Goal: Obtain resource: Obtain resource

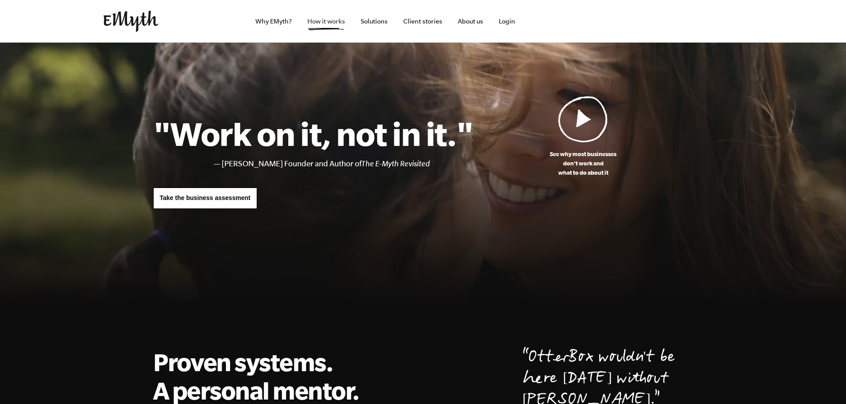
click at [320, 19] on link "How it works" at bounding box center [326, 21] width 52 height 43
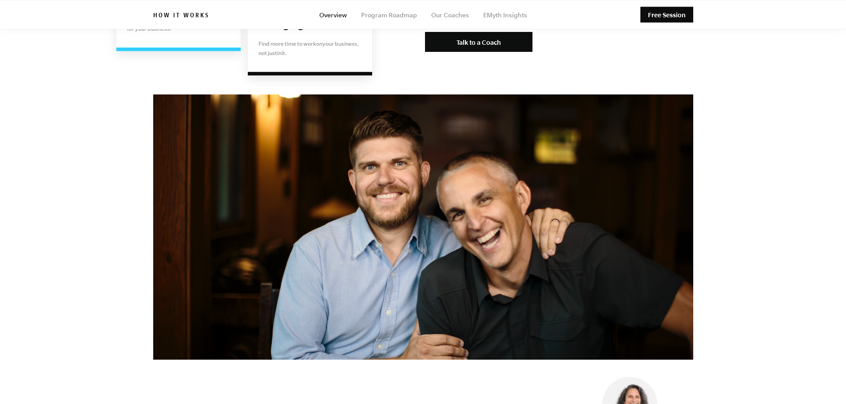
scroll to position [1909, 0]
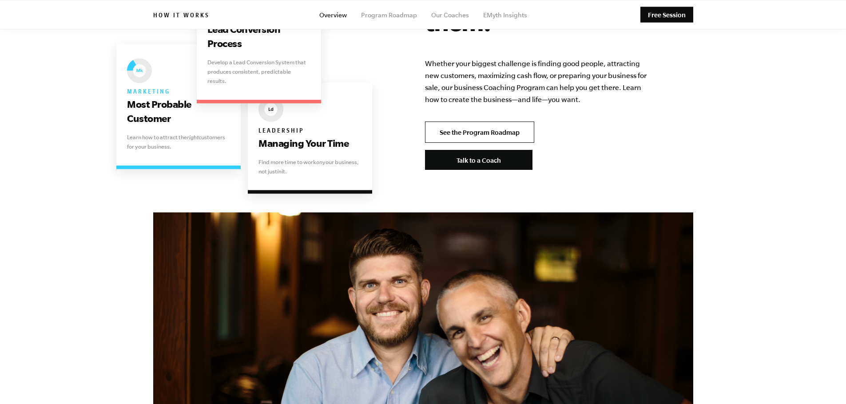
click at [499, 122] on link "See the Program Roadmap" at bounding box center [479, 132] width 109 height 21
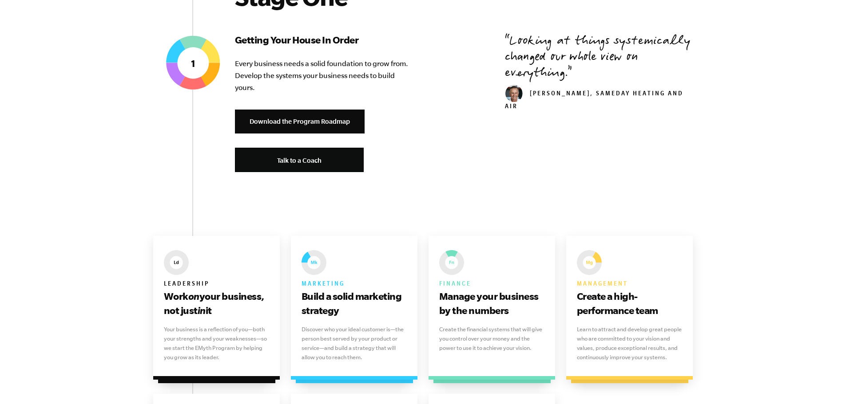
scroll to position [400, 0]
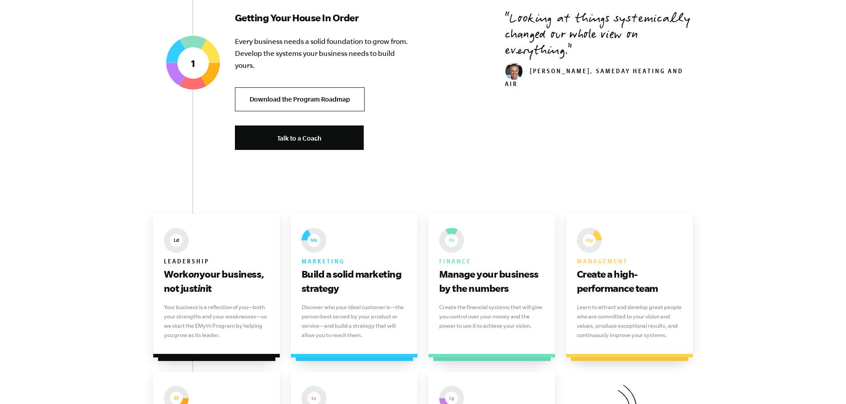
click at [321, 102] on link "Download the Program Roadmap" at bounding box center [300, 99] width 130 height 24
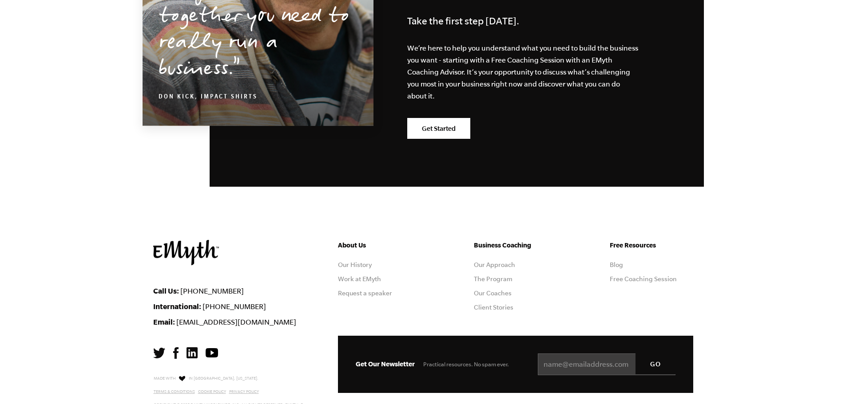
scroll to position [2506, 0]
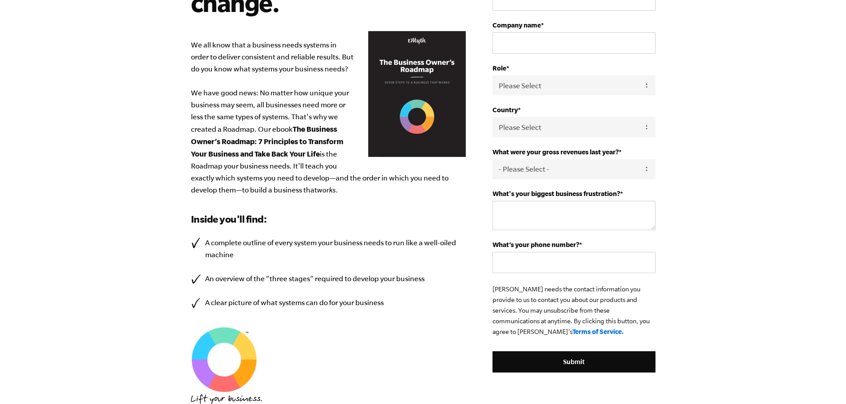
scroll to position [8, 0]
